Goal: Share content: Share content

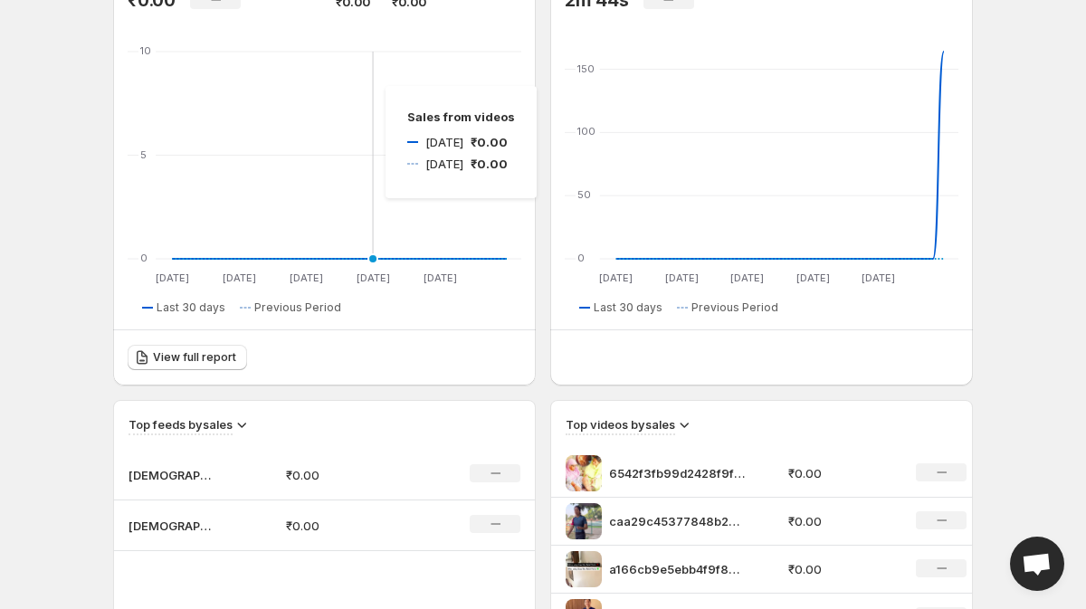
scroll to position [274, 0]
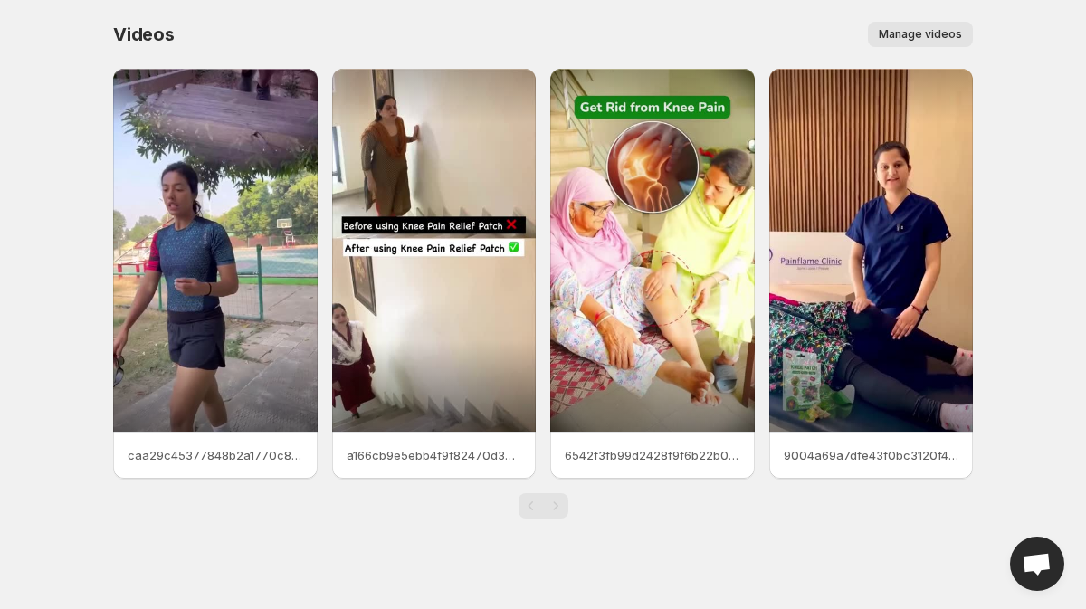
click at [900, 26] on button "Manage videos" at bounding box center [920, 34] width 105 height 25
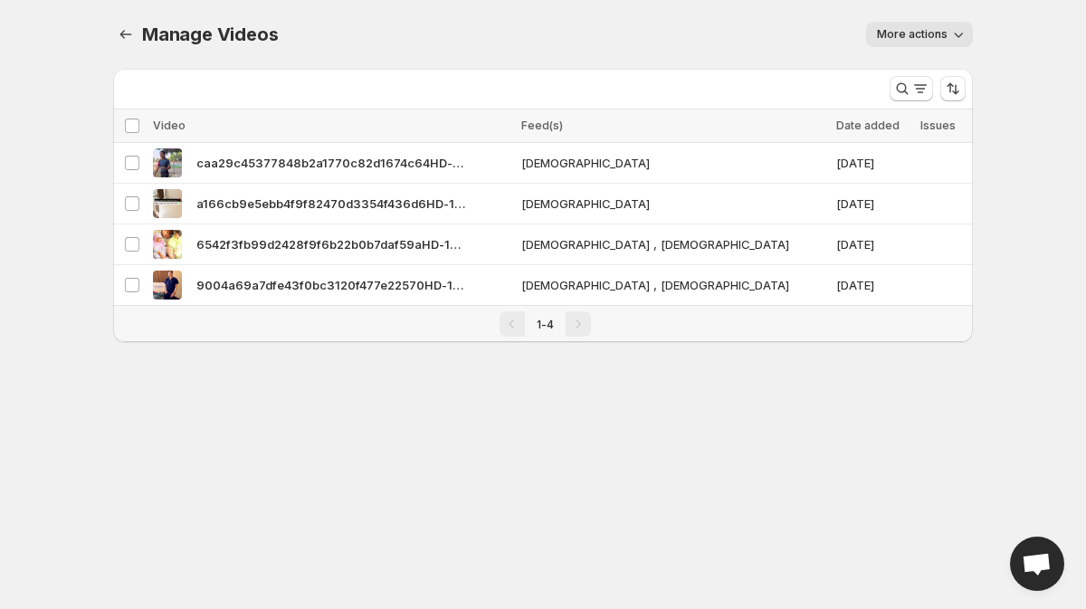
click at [948, 37] on button "More actions" at bounding box center [919, 34] width 107 height 25
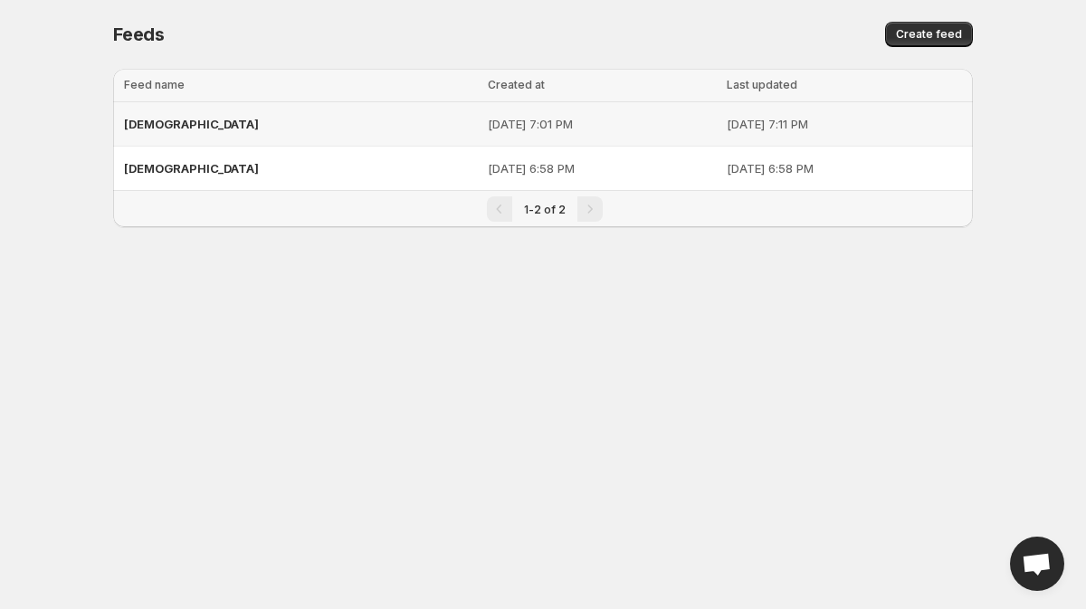
click at [600, 139] on td "[DATE] 7:01 PM" at bounding box center [601, 124] width 239 height 44
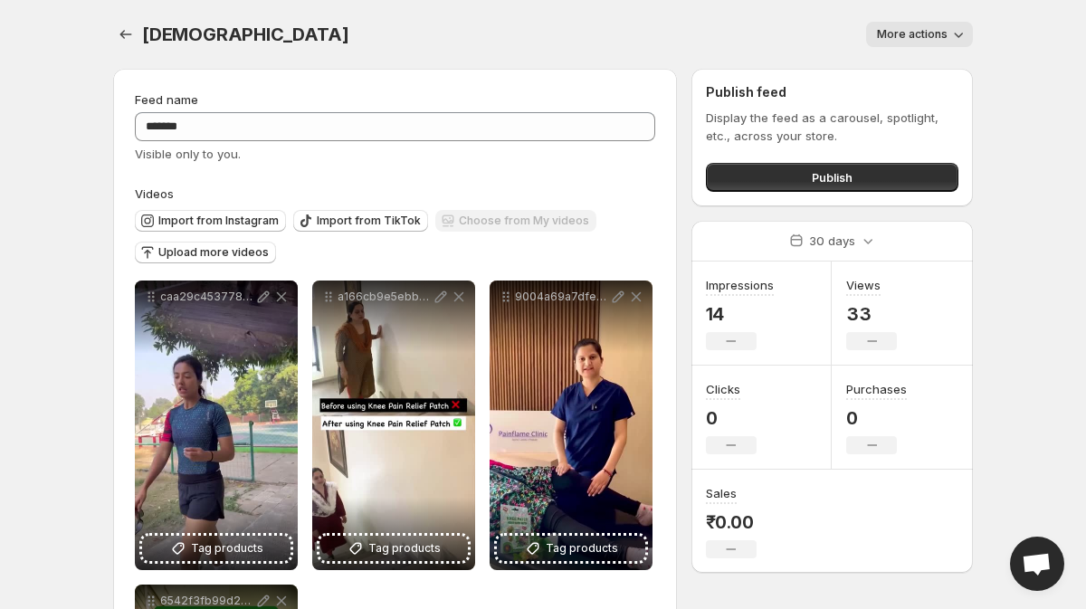
click at [948, 38] on button "More actions" at bounding box center [919, 34] width 107 height 25
click at [948, 42] on button "More actions" at bounding box center [919, 34] width 107 height 25
click at [824, 171] on span "Publish" at bounding box center [832, 177] width 41 height 18
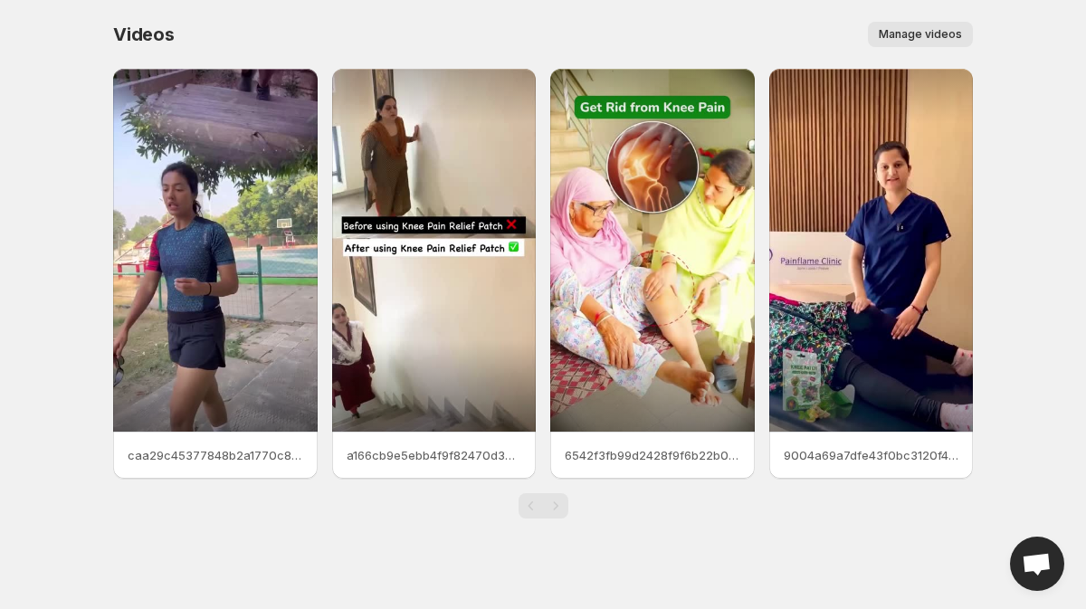
click at [957, 28] on span "Manage videos" at bounding box center [920, 34] width 83 height 14
click at [934, 28] on span "Manage videos" at bounding box center [920, 34] width 83 height 14
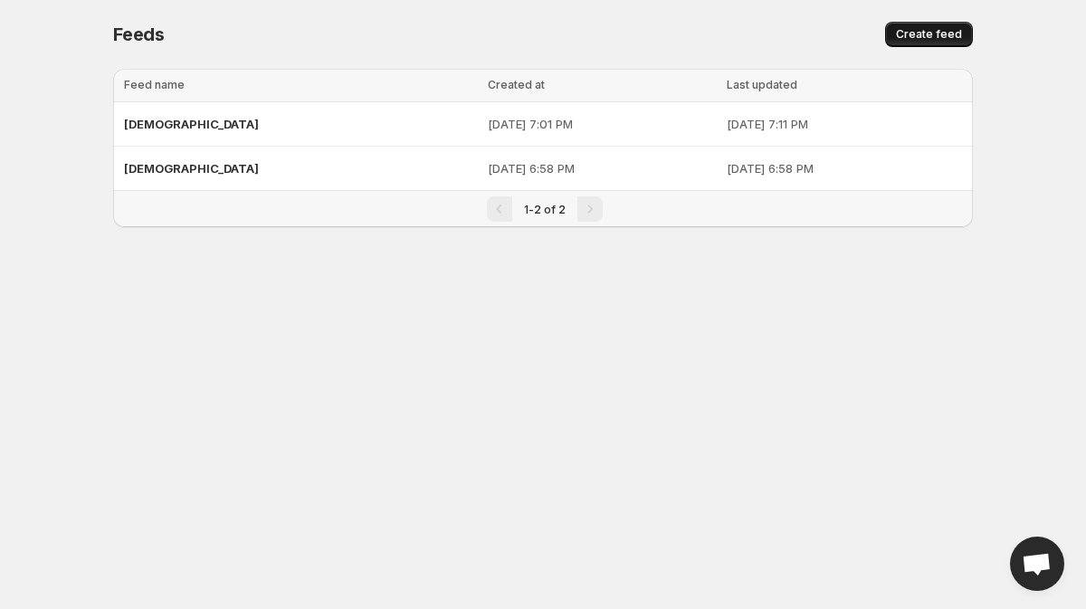
click at [908, 38] on span "Create feed" at bounding box center [929, 34] width 66 height 14
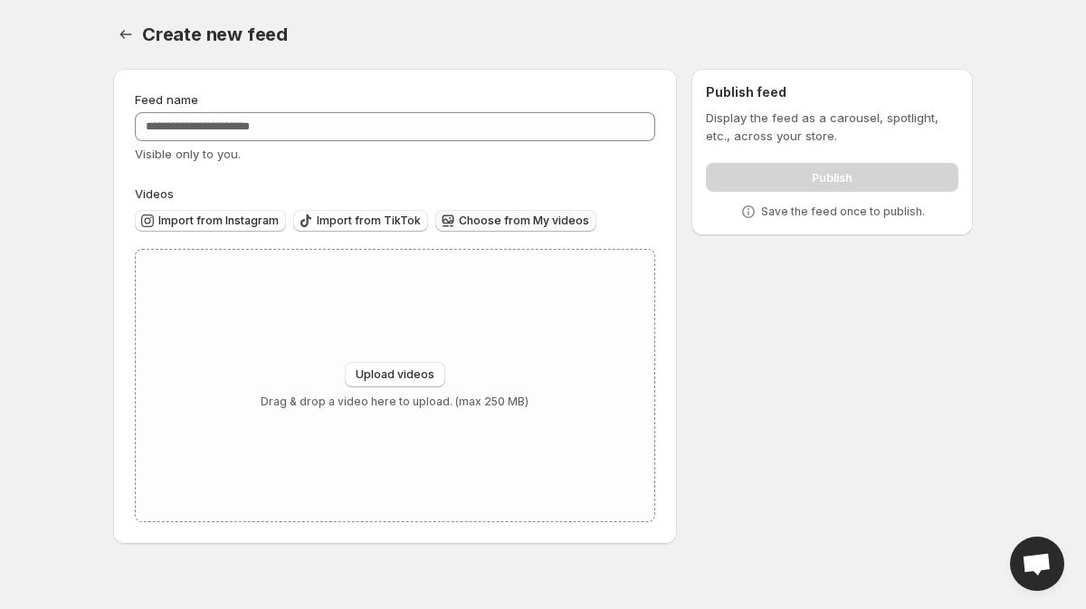
click at [470, 214] on button "Choose from My videos" at bounding box center [515, 221] width 161 height 22
click at [135, 35] on button "Settings" at bounding box center [125, 34] width 25 height 25
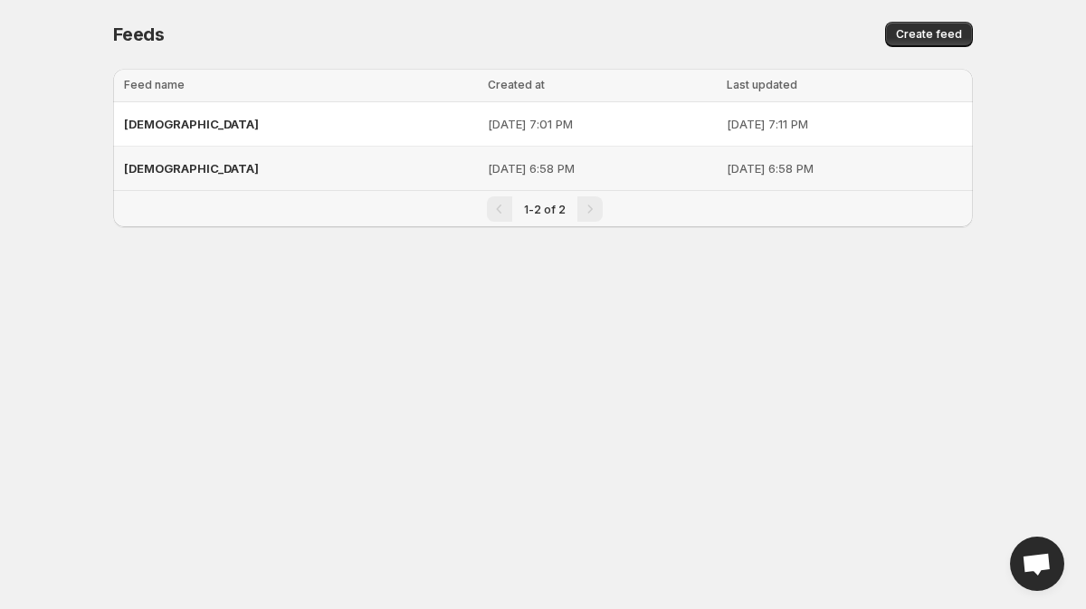
click at [505, 158] on td "[DATE] 6:58 PM" at bounding box center [601, 169] width 239 height 44
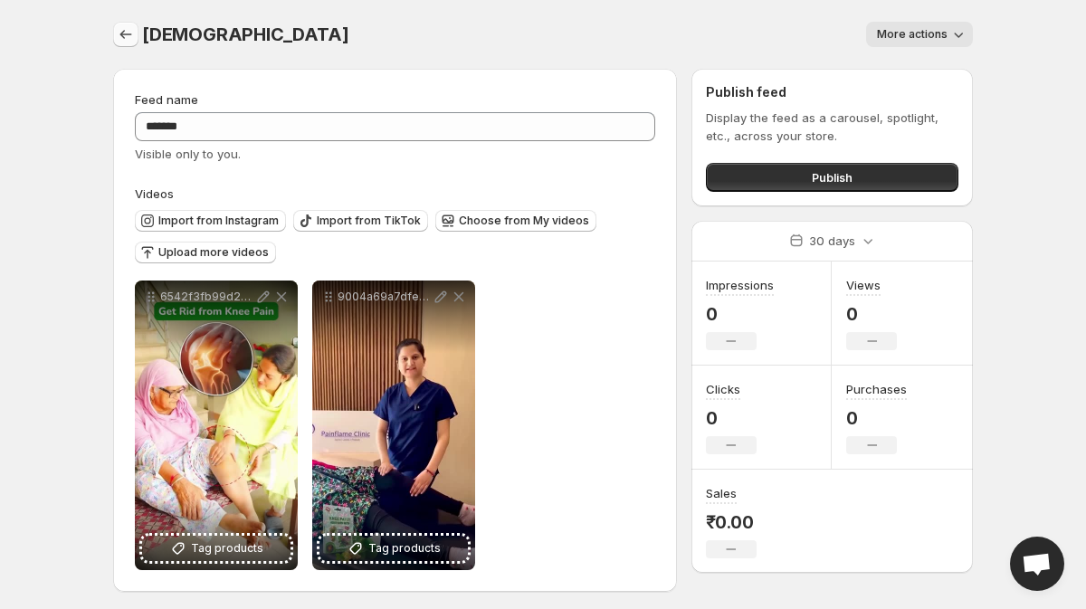
click at [133, 37] on icon "Settings" at bounding box center [126, 34] width 18 height 18
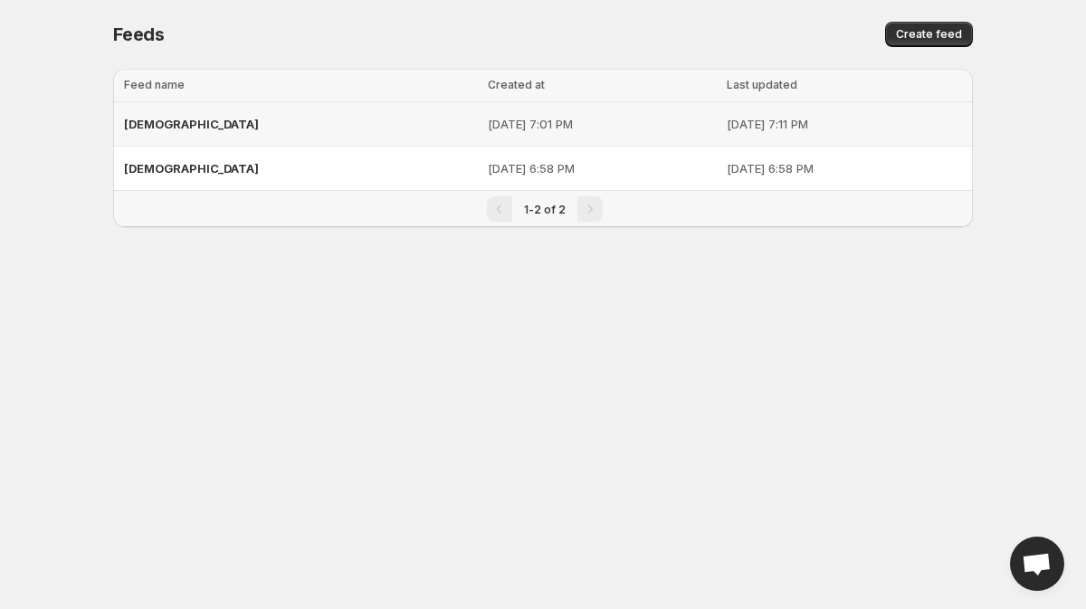
click at [482, 142] on td "[DATE] 7:01 PM" at bounding box center [601, 124] width 239 height 44
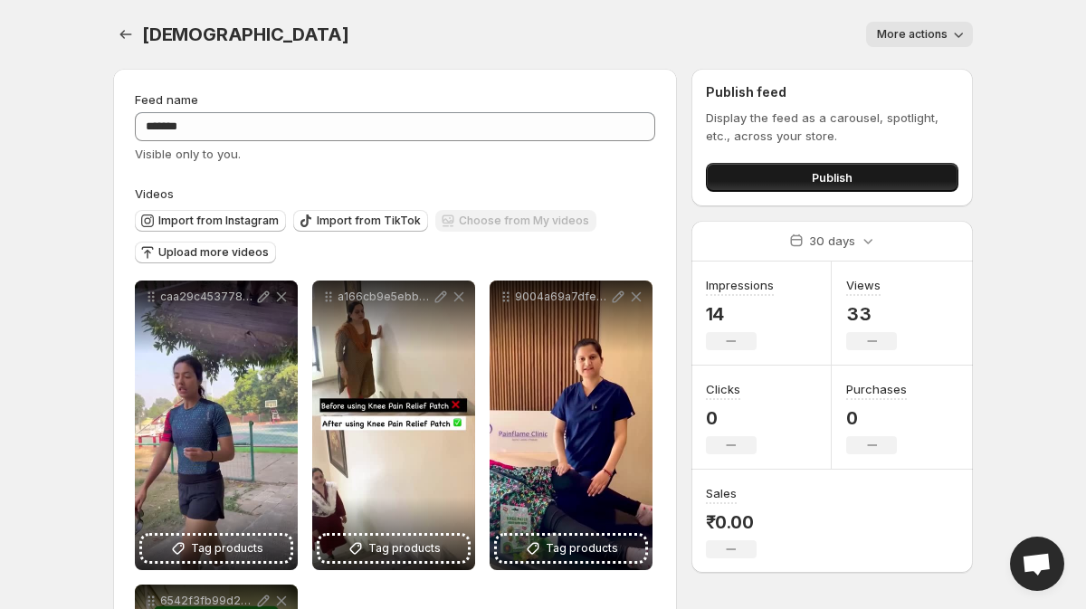
click at [859, 177] on button "Publish" at bounding box center [832, 177] width 252 height 29
